Goal: Task Accomplishment & Management: Complete application form

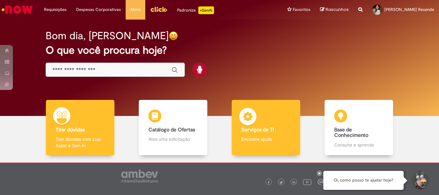
click at [247, 132] on b "Serviços de TI" at bounding box center [257, 130] width 33 height 6
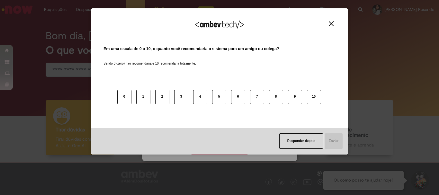
click at [336, 19] on div "Agradecemos seu feedback!" at bounding box center [220, 28] width 242 height 25
click at [326, 25] on div "Agradecemos seu feedback!" at bounding box center [220, 28] width 242 height 25
click at [329, 23] on img "Close" at bounding box center [331, 23] width 5 height 5
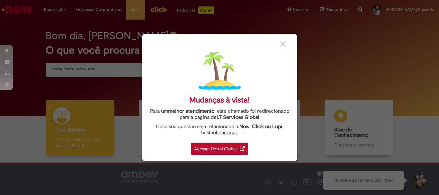
click at [219, 132] on link "clicar aqui" at bounding box center [225, 131] width 24 height 10
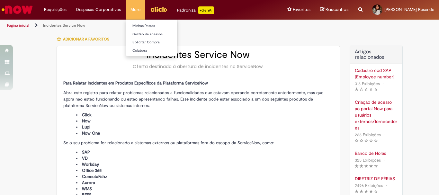
type input "****"
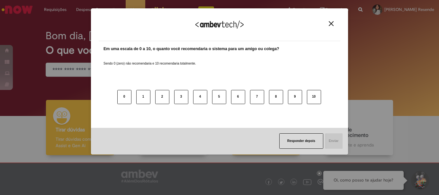
click at [257, 140] on div "Responder depois Enviar" at bounding box center [219, 141] width 257 height 27
click at [328, 21] on button "Close" at bounding box center [331, 23] width 9 height 5
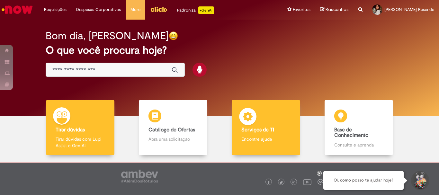
click at [289, 129] on div "Serviços de TI Serviços de TI Encontre ajuda" at bounding box center [266, 128] width 68 height 56
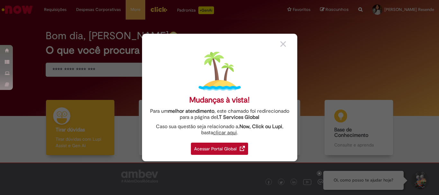
click at [220, 148] on div "Acessar Portal Global" at bounding box center [219, 149] width 57 height 12
